Goal: Information Seeking & Learning: Learn about a topic

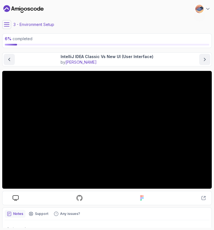
click at [119, 210] on div "Notes Support Any issues?" at bounding box center [107, 214] width 204 height 8
click at [207, 57] on icon "next content" at bounding box center [205, 60] width 6 height 6
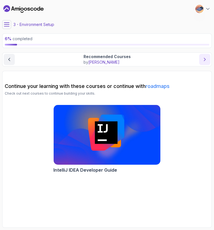
click at [204, 62] on button "next content" at bounding box center [204, 59] width 11 height 11
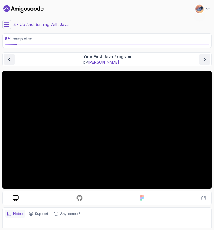
scroll to position [23, 0]
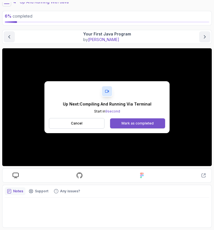
click at [139, 121] on div "Mark as completed" at bounding box center [137, 123] width 32 height 4
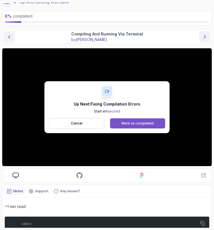
click at [143, 120] on button "Mark as completed" at bounding box center [137, 123] width 55 height 10
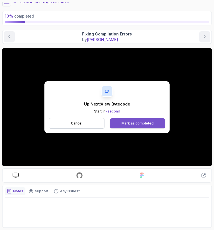
click at [134, 121] on div "Mark as completed" at bounding box center [137, 123] width 32 height 4
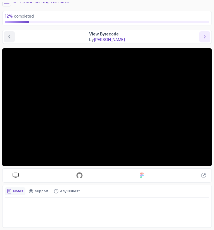
click at [202, 38] on icon "next content" at bounding box center [205, 37] width 6 height 6
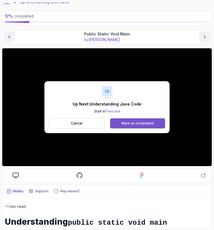
click at [135, 122] on div "Mark as completed" at bounding box center [137, 123] width 32 height 4
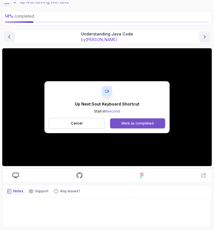
click at [122, 123] on div "Mark as completed" at bounding box center [137, 123] width 32 height 4
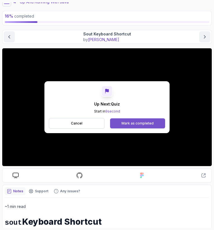
click at [146, 120] on button "Mark as completed" at bounding box center [137, 123] width 55 height 10
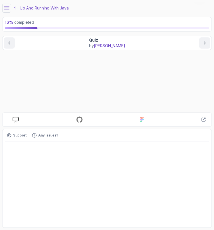
scroll to position [16, 0]
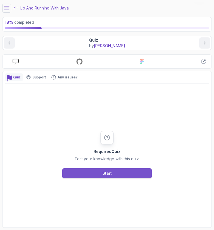
click at [117, 173] on button "Start" at bounding box center [106, 173] width 89 height 10
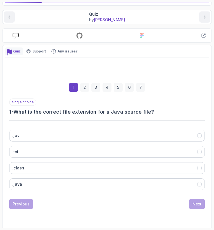
scroll to position [44, 0]
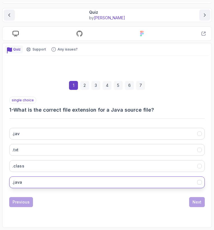
click at [81, 177] on button ".java" at bounding box center [106, 182] width 195 height 12
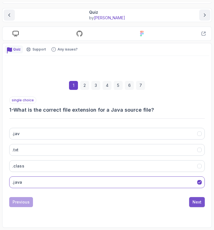
click at [202, 204] on button "Next" at bounding box center [197, 202] width 16 height 10
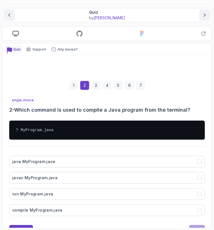
scroll to position [72, 0]
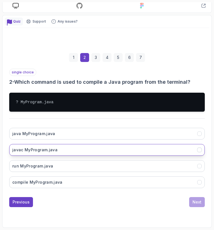
click at [68, 148] on button "javac MyProgram.java" at bounding box center [106, 150] width 195 height 12
click at [198, 199] on div "Next" at bounding box center [196, 202] width 9 height 6
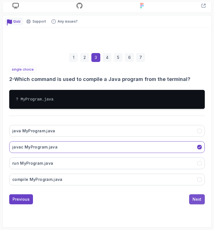
scroll to position [52, 0]
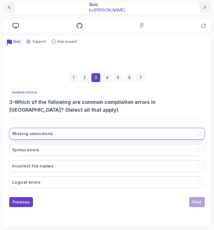
click at [84, 133] on button "Missing semicolons" at bounding box center [106, 134] width 195 height 12
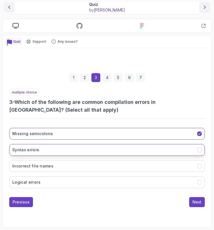
click at [59, 148] on button "Syntax errors" at bounding box center [106, 150] width 195 height 12
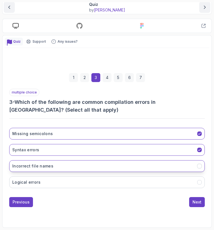
click at [88, 166] on button "Incorrect file names" at bounding box center [106, 166] width 195 height 12
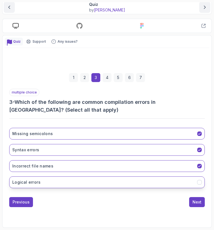
click at [92, 182] on button "Logical errors" at bounding box center [106, 182] width 195 height 12
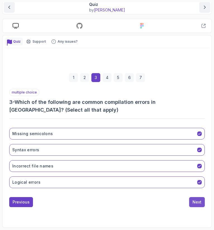
click at [194, 199] on div "Next" at bounding box center [196, 202] width 9 height 6
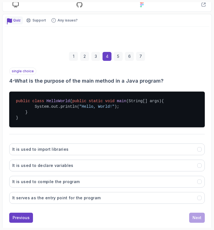
scroll to position [74, 0]
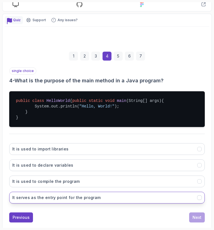
click at [106, 200] on button "It serves as the entry point for the program" at bounding box center [106, 198] width 195 height 12
click at [193, 220] on div "Next" at bounding box center [196, 217] width 9 height 6
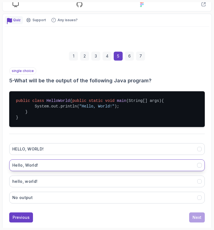
click at [89, 169] on button "Hello, World!" at bounding box center [106, 165] width 195 height 12
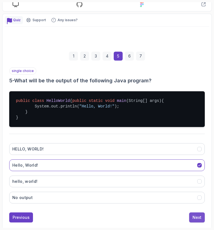
click at [190, 220] on button "Next" at bounding box center [197, 217] width 16 height 10
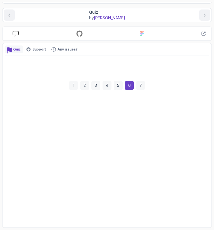
scroll to position [44, 0]
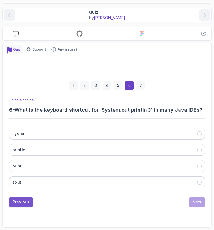
click at [25, 199] on button "Previous" at bounding box center [21, 202] width 24 height 10
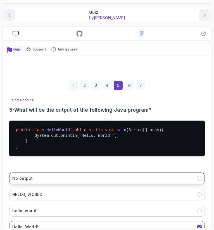
scroll to position [95, 0]
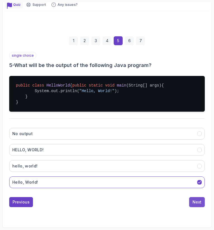
click at [199, 203] on div "Next" at bounding box center [196, 202] width 9 height 6
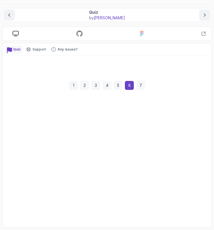
scroll to position [44, 0]
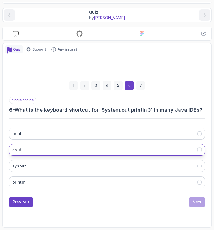
click at [38, 149] on button "sout" at bounding box center [106, 150] width 195 height 12
drag, startPoint x: 198, startPoint y: 208, endPoint x: 202, endPoint y: 195, distance: 13.5
click at [202, 195] on div "1 2 3 4 5 6 7 single choice 6 - What is the keyboard shortcut for 'System.out.p…" at bounding box center [107, 141] width 204 height 142
click at [202, 195] on div "single choice 6 - What is the keyboard shortcut for 'System.out.println()' in m…" at bounding box center [106, 151] width 195 height 110
click at [196, 199] on div "Next" at bounding box center [196, 202] width 9 height 6
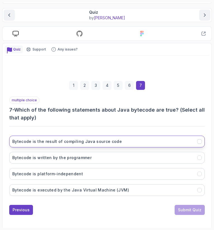
click at [103, 140] on h3 "Bytecode is the result of compiling Java source code" at bounding box center [66, 142] width 109 height 6
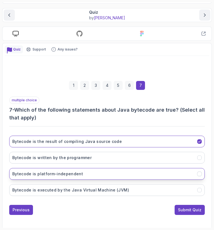
click at [99, 171] on button "Bytecode is platform-independent" at bounding box center [106, 174] width 195 height 12
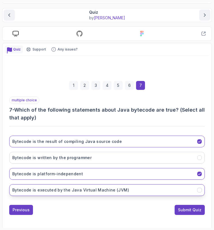
click at [137, 192] on button "Bytecode is executed by the Java Virtual Machine (JVM)" at bounding box center [106, 190] width 195 height 12
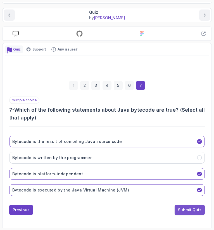
click at [195, 207] on div "Submit Quiz" at bounding box center [189, 210] width 23 height 6
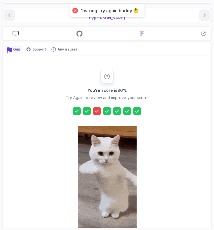
click at [98, 112] on icon at bounding box center [97, 111] width 6 height 6
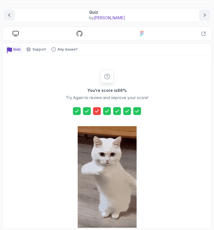
click at [98, 112] on icon at bounding box center [97, 111] width 6 height 6
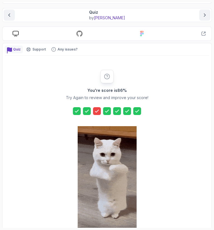
scroll to position [79, 0]
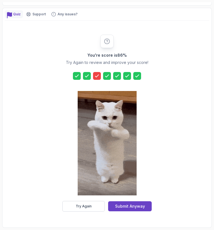
click at [96, 74] on icon at bounding box center [97, 76] width 6 height 6
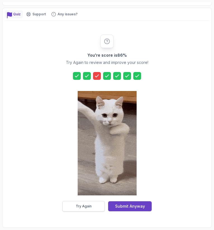
click at [95, 205] on button "Try Again" at bounding box center [83, 206] width 42 height 11
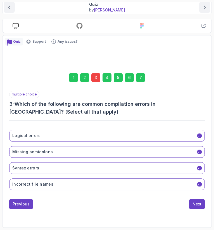
scroll to position [52, 0]
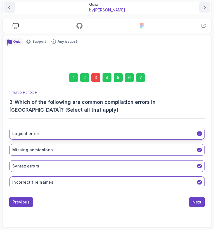
click at [141, 132] on button "Logical errors" at bounding box center [106, 134] width 195 height 12
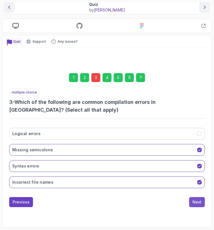
click at [196, 203] on div "Next" at bounding box center [196, 202] width 9 height 6
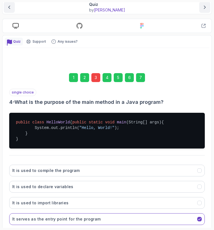
scroll to position [95, 0]
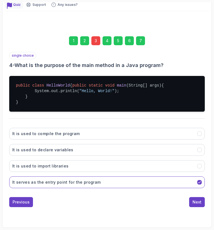
click at [196, 203] on div "Next" at bounding box center [196, 202] width 9 height 6
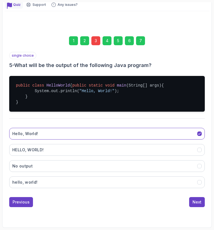
click at [196, 203] on div "Next" at bounding box center [196, 202] width 9 height 6
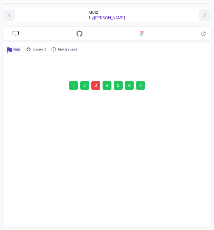
scroll to position [44, 0]
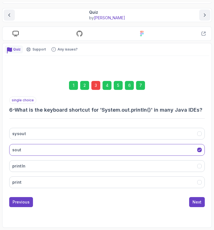
click at [196, 203] on div "Next" at bounding box center [196, 202] width 9 height 6
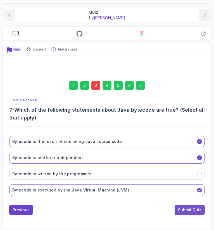
click at [190, 211] on div "Submit Quiz" at bounding box center [189, 210] width 23 height 6
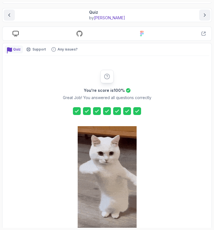
scroll to position [79, 0]
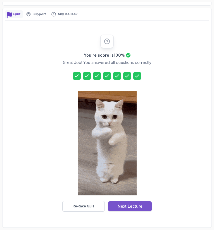
click at [118, 207] on div "Next Lecture" at bounding box center [129, 206] width 25 height 6
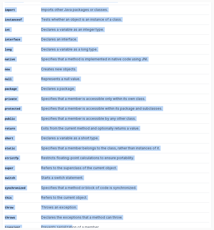
scroll to position [558, 0]
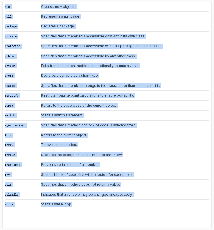
drag, startPoint x: 4, startPoint y: 91, endPoint x: 77, endPoint y: 195, distance: 127.0
copy div "List of Reserved Keywords Keyword Description abstract Specifies that a class o…"
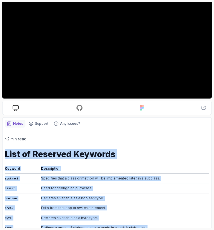
scroll to position [0, 0]
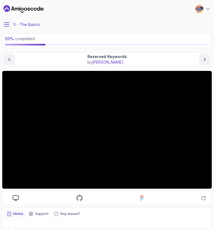
click at [71, 39] on p "20 % completed" at bounding box center [107, 39] width 204 height 6
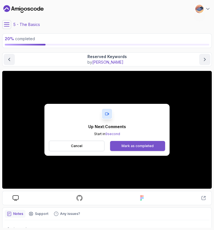
click at [122, 145] on div "Mark as completed" at bounding box center [137, 146] width 32 height 4
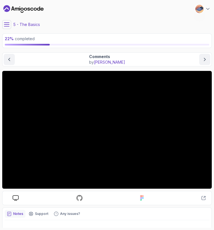
click at [116, 210] on div "Notes Support Any issues?" at bounding box center [107, 214] width 204 height 8
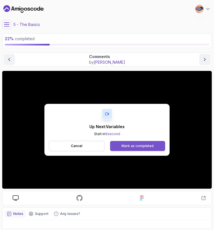
click at [131, 145] on div "Mark as completed" at bounding box center [137, 146] width 32 height 4
click at [135, 141] on button "Mark as completed" at bounding box center [137, 146] width 55 height 10
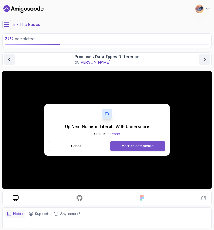
click at [136, 142] on button "Mark as completed" at bounding box center [137, 146] width 55 height 10
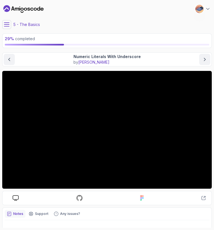
scroll to position [23, 0]
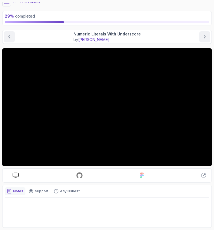
click at [12, 188] on div "Notes" at bounding box center [15, 191] width 21 height 8
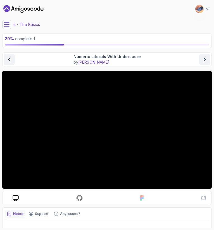
click at [8, 26] on icon at bounding box center [7, 25] width 6 height 6
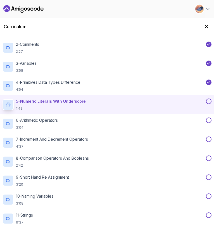
scroll to position [261, 0]
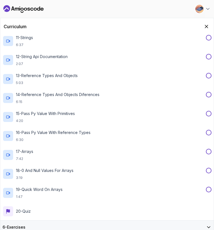
click at [112, 226] on div "6 - Exercises" at bounding box center [107, 227] width 209 height 6
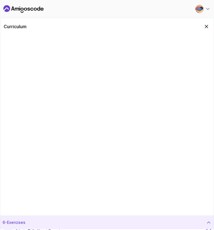
scroll to position [0, 0]
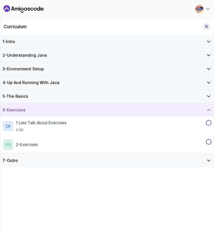
click at [207, 23] on icon "Hide Curriculum for mobile" at bounding box center [206, 26] width 6 height 6
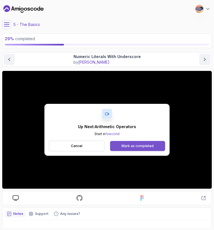
click at [148, 143] on button "Mark as completed" at bounding box center [137, 146] width 55 height 10
click at [146, 143] on button "Mark as completed" at bounding box center [137, 146] width 55 height 10
click at [133, 148] on div "Mark as completed" at bounding box center [137, 146] width 32 height 4
click at [148, 148] on button "Mark as completed" at bounding box center [137, 146] width 55 height 10
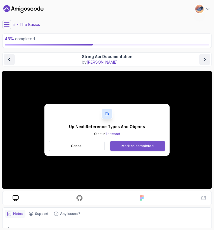
click at [119, 142] on button "Mark as completed" at bounding box center [137, 146] width 55 height 10
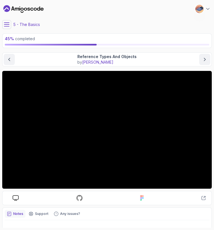
click at [4, 21] on button at bounding box center [6, 24] width 9 height 9
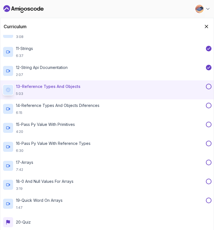
scroll to position [228, 0]
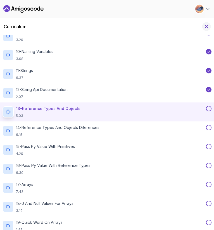
click at [205, 26] on icon "Hide Curriculum for mobile" at bounding box center [206, 26] width 6 height 6
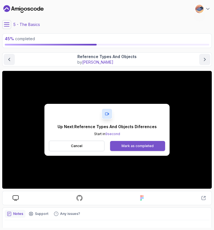
click at [130, 144] on div "Mark as completed" at bounding box center [137, 146] width 32 height 4
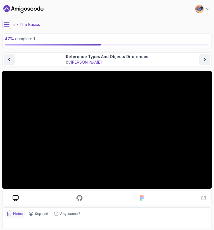
click at [7, 24] on icon at bounding box center [6, 25] width 5 height 4
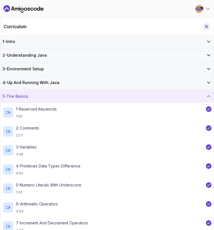
click at [203, 27] on icon "Hide Curriculum for mobile" at bounding box center [206, 26] width 6 height 6
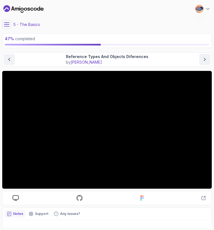
click at [203, 27] on div "5 - The Basics" at bounding box center [106, 24] width 209 height 9
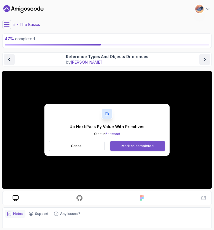
click at [146, 147] on div "Mark as completed" at bounding box center [137, 146] width 32 height 4
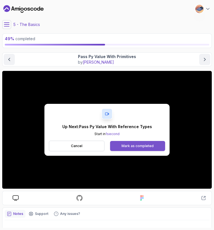
click at [130, 145] on div "Mark as completed" at bounding box center [137, 146] width 32 height 4
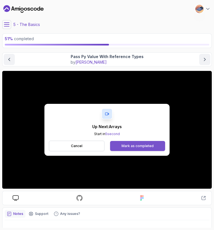
click at [144, 146] on div "Mark as completed" at bounding box center [137, 146] width 32 height 4
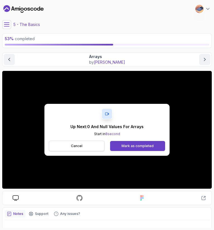
click at [73, 145] on p "Cancel" at bounding box center [76, 146] width 11 height 4
click at [121, 145] on button "Mark as completed" at bounding box center [137, 146] width 55 height 10
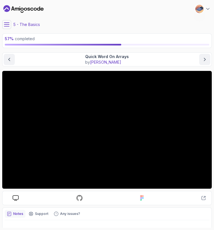
click at [6, 23] on icon at bounding box center [6, 25] width 5 height 4
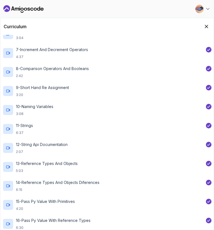
scroll to position [261, 0]
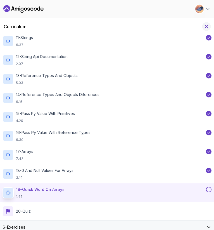
click at [207, 25] on icon "Hide Curriculum for mobile" at bounding box center [206, 26] width 6 height 6
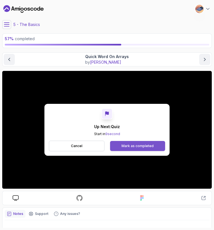
click at [135, 144] on div "Mark as completed" at bounding box center [137, 146] width 32 height 4
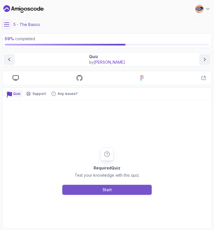
click at [92, 188] on button "Start" at bounding box center [106, 190] width 89 height 10
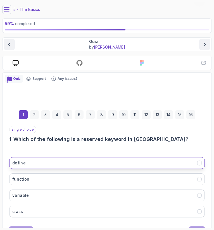
scroll to position [28, 0]
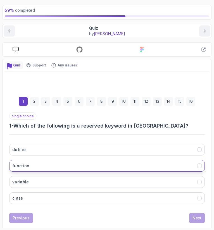
click at [97, 163] on button "function" at bounding box center [106, 166] width 195 height 12
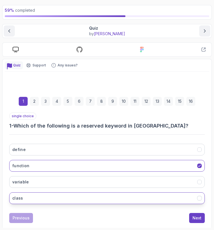
click at [80, 197] on button "class" at bounding box center [106, 198] width 195 height 12
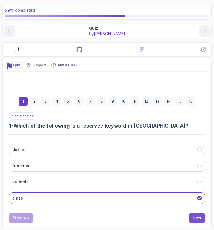
click at [195, 214] on button "Next" at bounding box center [197, 218] width 16 height 10
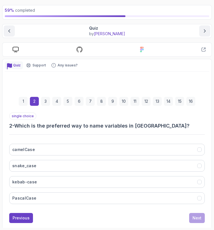
click at [52, 142] on div "camelCase snake_case kebab-case PascalCase" at bounding box center [106, 173] width 195 height 69
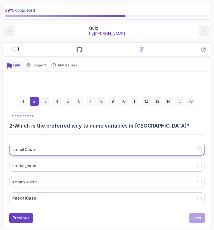
click at [52, 145] on button "camelCase" at bounding box center [106, 150] width 195 height 12
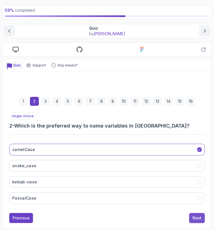
click at [190, 213] on button "Next" at bounding box center [197, 218] width 16 height 10
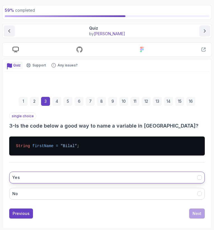
click at [64, 178] on button "Yes" at bounding box center [106, 177] width 195 height 12
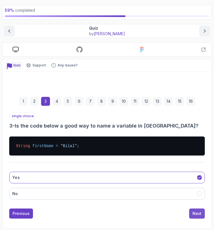
click at [196, 212] on div "Next" at bounding box center [196, 213] width 9 height 6
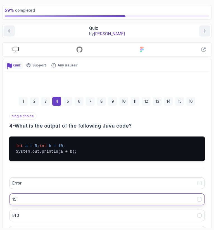
click at [41, 201] on button "15" at bounding box center [106, 199] width 195 height 12
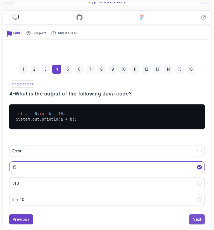
click at [198, 222] on div "Next" at bounding box center [196, 219] width 9 height 6
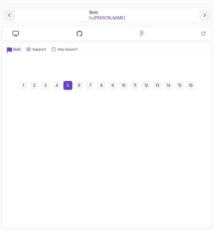
scroll to position [44, 0]
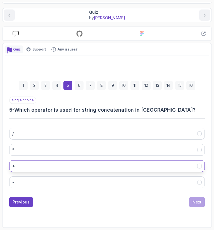
click at [35, 167] on button "+" at bounding box center [106, 166] width 195 height 12
click at [195, 205] on button "Next" at bounding box center [197, 202] width 16 height 10
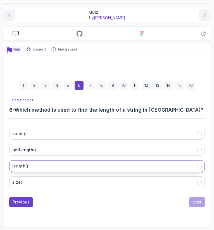
click at [40, 164] on button "length()" at bounding box center [106, 166] width 195 height 12
click at [198, 198] on button "Next" at bounding box center [197, 202] width 16 height 10
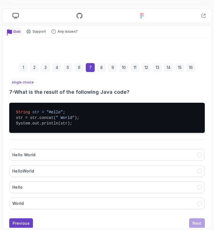
scroll to position [69, 0]
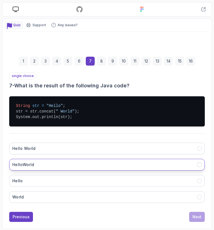
click at [89, 164] on button "HelloWorld" at bounding box center [106, 165] width 195 height 12
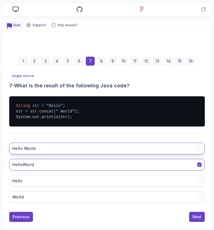
click at [83, 148] on button "Hello World" at bounding box center [106, 148] width 195 height 12
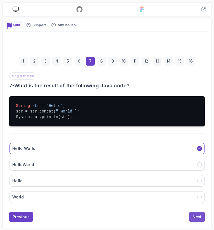
click at [202, 215] on button "Next" at bounding box center [197, 217] width 16 height 10
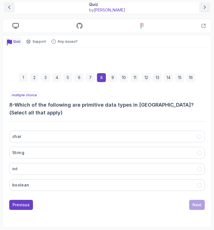
scroll to position [44, 0]
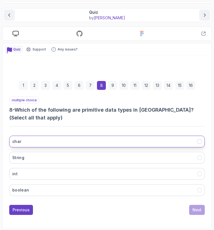
click at [97, 135] on button "char" at bounding box center [106, 141] width 195 height 12
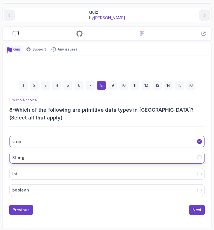
click at [94, 152] on button "String" at bounding box center [106, 158] width 195 height 12
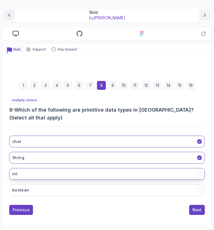
click at [90, 168] on button "int" at bounding box center [106, 174] width 195 height 12
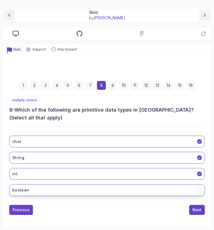
click at [94, 184] on button "boolean" at bounding box center [106, 190] width 195 height 12
click at [193, 207] on div "Next" at bounding box center [196, 210] width 9 height 6
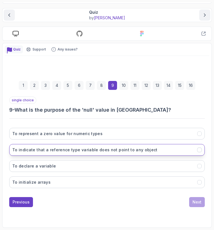
click at [118, 150] on h3 "To indicate that a reference type variable does not point to any object" at bounding box center [84, 150] width 145 height 6
click at [197, 199] on div "Next" at bounding box center [196, 202] width 9 height 6
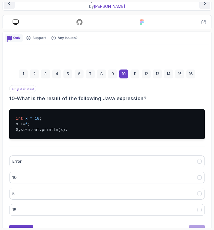
scroll to position [80, 0]
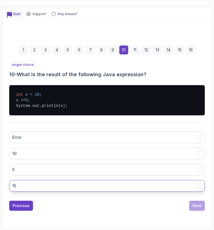
click at [106, 181] on button "15" at bounding box center [106, 186] width 195 height 12
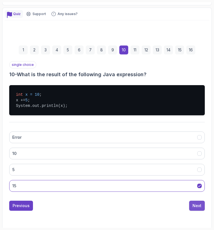
click at [197, 204] on div "Next" at bounding box center [196, 206] width 9 height 6
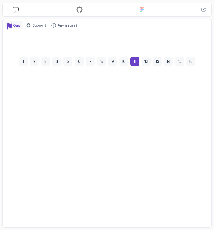
scroll to position [68, 0]
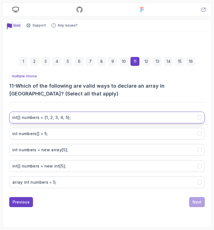
click at [87, 114] on 5};"] "int[] numbers = {1, 2, 3, 4, 5};" at bounding box center [106, 118] width 195 height 12
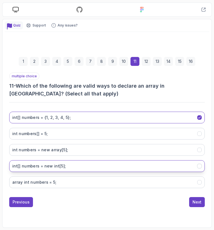
click at [71, 163] on int;"] "int[] numbers = new int[5];" at bounding box center [106, 166] width 195 height 12
click at [195, 204] on div "Next" at bounding box center [196, 202] width 9 height 6
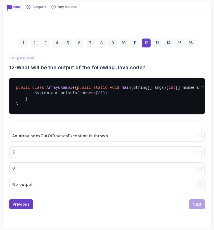
scroll to position [90, 0]
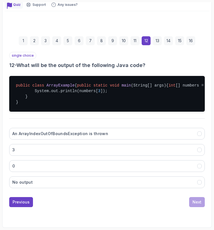
click at [77, 136] on div "An ArrayIndexOutOfBoundsException is thrown 3 0 No output" at bounding box center [106, 157] width 195 height 69
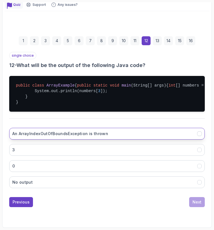
click at [77, 136] on h3 "An ArrayIndexOutOfBoundsException is thrown" at bounding box center [60, 134] width 96 height 6
click at [200, 205] on div "Next" at bounding box center [196, 202] width 9 height 6
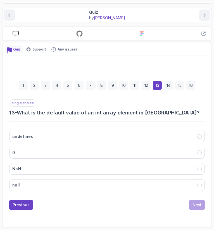
scroll to position [44, 0]
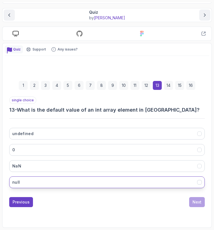
click at [62, 178] on button "null" at bounding box center [106, 182] width 195 height 12
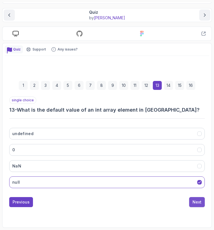
click at [197, 199] on div "Next" at bounding box center [196, 202] width 9 height 6
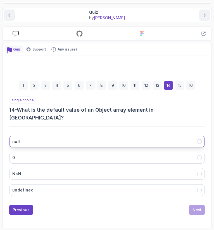
click at [47, 135] on button "null" at bounding box center [106, 141] width 195 height 12
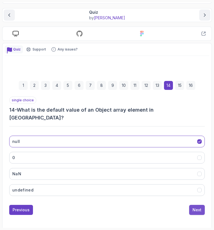
click at [190, 205] on button "Next" at bounding box center [197, 210] width 16 height 10
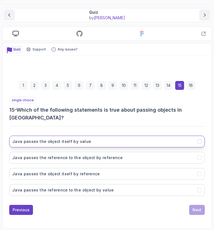
click at [73, 139] on h3 "Java passes the object itself by value" at bounding box center [51, 142] width 79 height 6
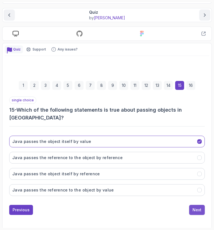
click at [192, 205] on button "Next" at bounding box center [197, 210] width 16 height 10
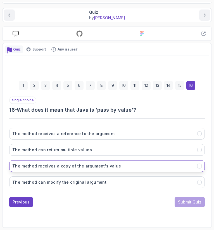
click at [100, 165] on h3 "The method receives a copy of the argument's value" at bounding box center [66, 166] width 109 height 6
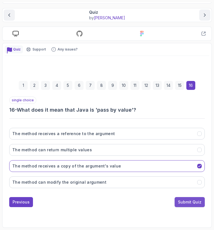
click at [182, 202] on div "Submit Quiz" at bounding box center [189, 202] width 23 height 6
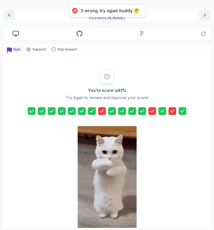
click at [102, 110] on icon at bounding box center [102, 111] width 6 height 6
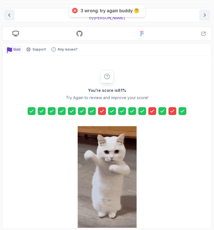
scroll to position [79, 0]
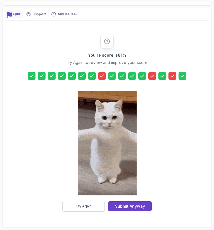
drag, startPoint x: 127, startPoint y: 202, endPoint x: 135, endPoint y: 243, distance: 42.5
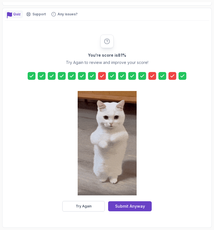
click at [135, 229] on html "59 % completed 1 - Intro 2 - Understanding Java 3 - Environment Setup 4 - Up An…" at bounding box center [107, 115] width 214 height 230
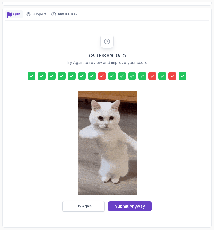
click at [79, 205] on div "Try Again" at bounding box center [84, 206] width 16 height 4
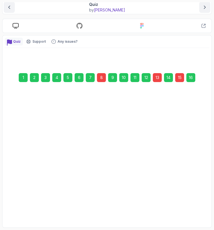
scroll to position [44, 0]
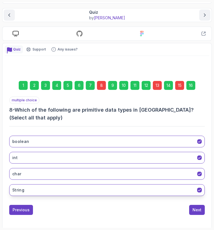
click at [130, 184] on button "String" at bounding box center [106, 190] width 195 height 12
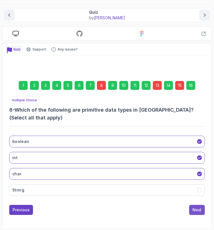
click at [195, 207] on div "Next" at bounding box center [196, 210] width 9 height 6
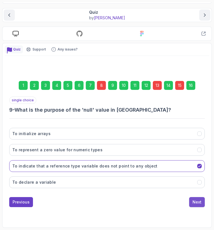
click at [198, 200] on div "Next" at bounding box center [196, 202] width 9 height 6
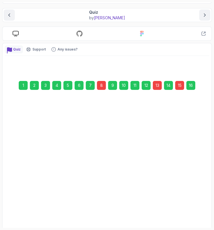
click at [198, 200] on button "15" at bounding box center [106, 205] width 195 height 12
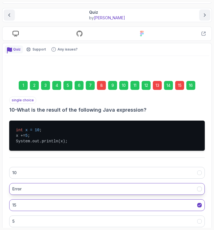
scroll to position [83, 0]
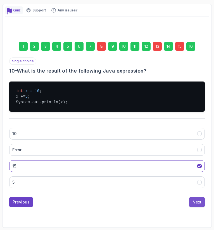
click at [190, 199] on button "Next" at bounding box center [197, 202] width 16 height 10
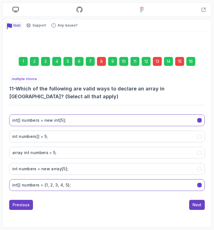
scroll to position [68, 0]
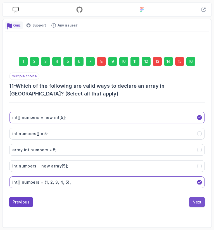
click at [198, 204] on button "Next" at bounding box center [197, 202] width 16 height 10
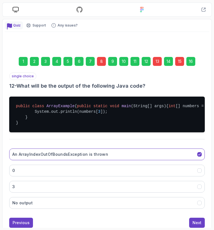
scroll to position [100, 0]
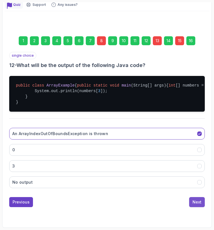
click at [196, 201] on div "Next" at bounding box center [196, 202] width 9 height 6
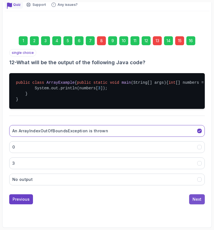
scroll to position [44, 0]
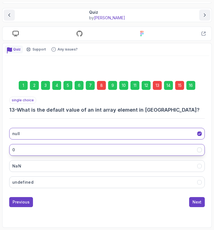
click at [118, 153] on button "0" at bounding box center [106, 150] width 195 height 12
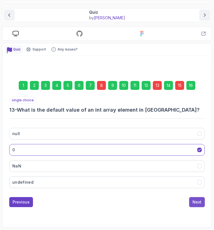
click at [194, 200] on div "Next" at bounding box center [196, 202] width 9 height 6
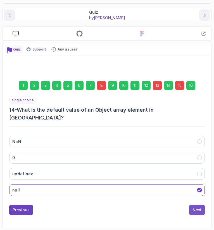
click at [197, 207] on div "Next" at bounding box center [196, 210] width 9 height 6
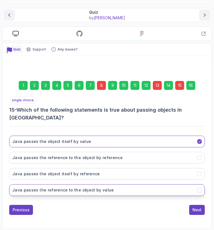
click at [102, 187] on h3 "Java passes the reference to the object by value" at bounding box center [62, 190] width 101 height 6
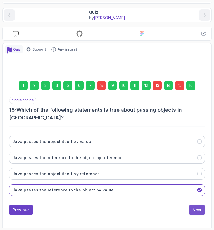
click at [197, 207] on div "Next" at bounding box center [196, 210] width 9 height 6
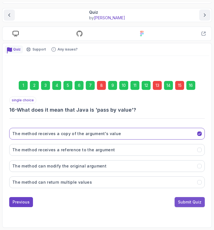
click at [190, 204] on div "Submit Quiz" at bounding box center [189, 202] width 23 height 6
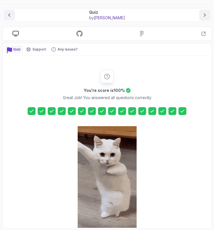
scroll to position [79, 0]
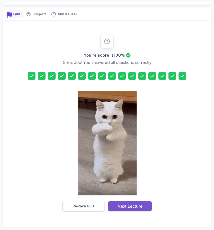
click at [128, 205] on div "Next Lecture" at bounding box center [129, 206] width 25 height 6
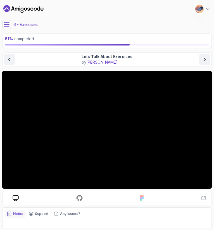
click at [12, 26] on div "6 - Exercises" at bounding box center [106, 24] width 209 height 9
click at [9, 26] on button at bounding box center [6, 24] width 9 height 9
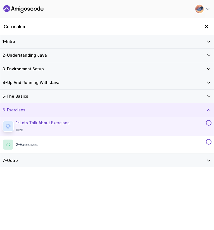
click at [89, 156] on div "7 - Outro" at bounding box center [106, 160] width 213 height 13
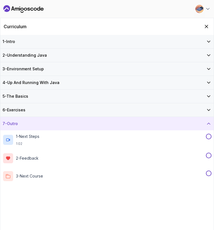
click at [60, 125] on div "7 - Outro" at bounding box center [107, 124] width 209 height 6
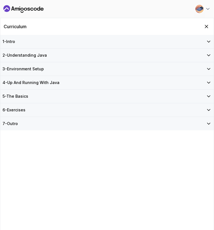
click at [71, 109] on div "6 - Exercises" at bounding box center [107, 110] width 209 height 6
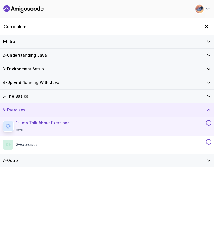
click at [71, 109] on div "6 - Exercises" at bounding box center [107, 110] width 209 height 6
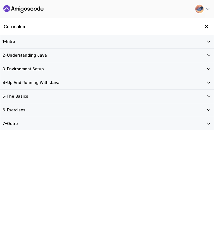
click at [204, 21] on div "Curriculum" at bounding box center [106, 26] width 213 height 17
click at [205, 25] on icon "Hide Curriculum for mobile" at bounding box center [206, 26] width 6 height 6
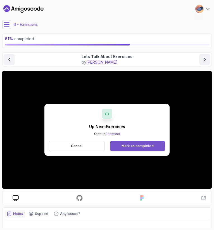
click at [142, 143] on button "Mark as completed" at bounding box center [137, 146] width 55 height 10
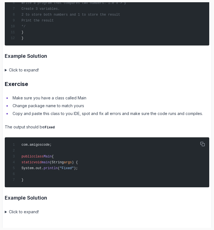
scroll to position [951, 0]
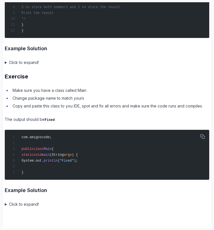
click at [24, 202] on summary "Click to expand!" at bounding box center [107, 204] width 204 height 7
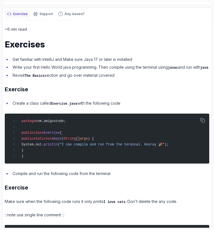
scroll to position [0, 0]
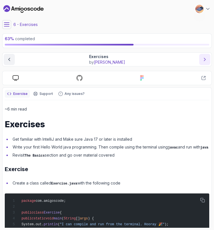
click at [200, 58] on button "next content" at bounding box center [204, 59] width 11 height 11
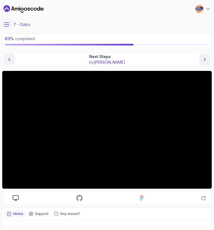
click at [40, 26] on div "7 - Outro" at bounding box center [106, 24] width 209 height 9
click at [4, 23] on icon at bounding box center [7, 25] width 6 height 6
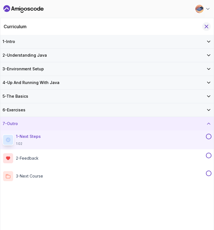
click at [204, 27] on icon "Hide Curriculum for mobile" at bounding box center [206, 26] width 6 height 6
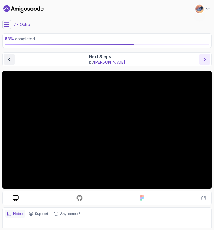
click at [206, 60] on icon "next content" at bounding box center [205, 60] width 6 height 6
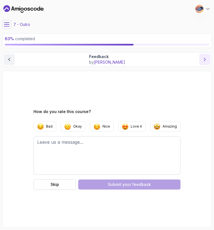
click at [205, 58] on icon "next content" at bounding box center [205, 60] width 6 height 6
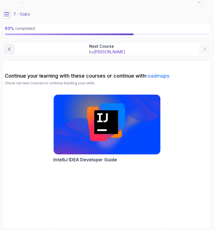
scroll to position [25, 0]
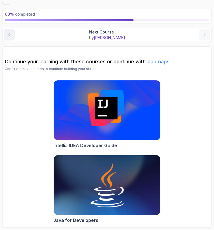
click at [112, 189] on img at bounding box center [107, 185] width 112 height 63
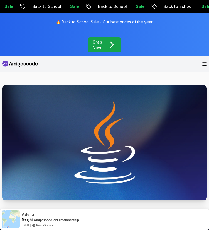
click at [38, 164] on img at bounding box center [104, 142] width 205 height 115
